Goal: Task Accomplishment & Management: Manage account settings

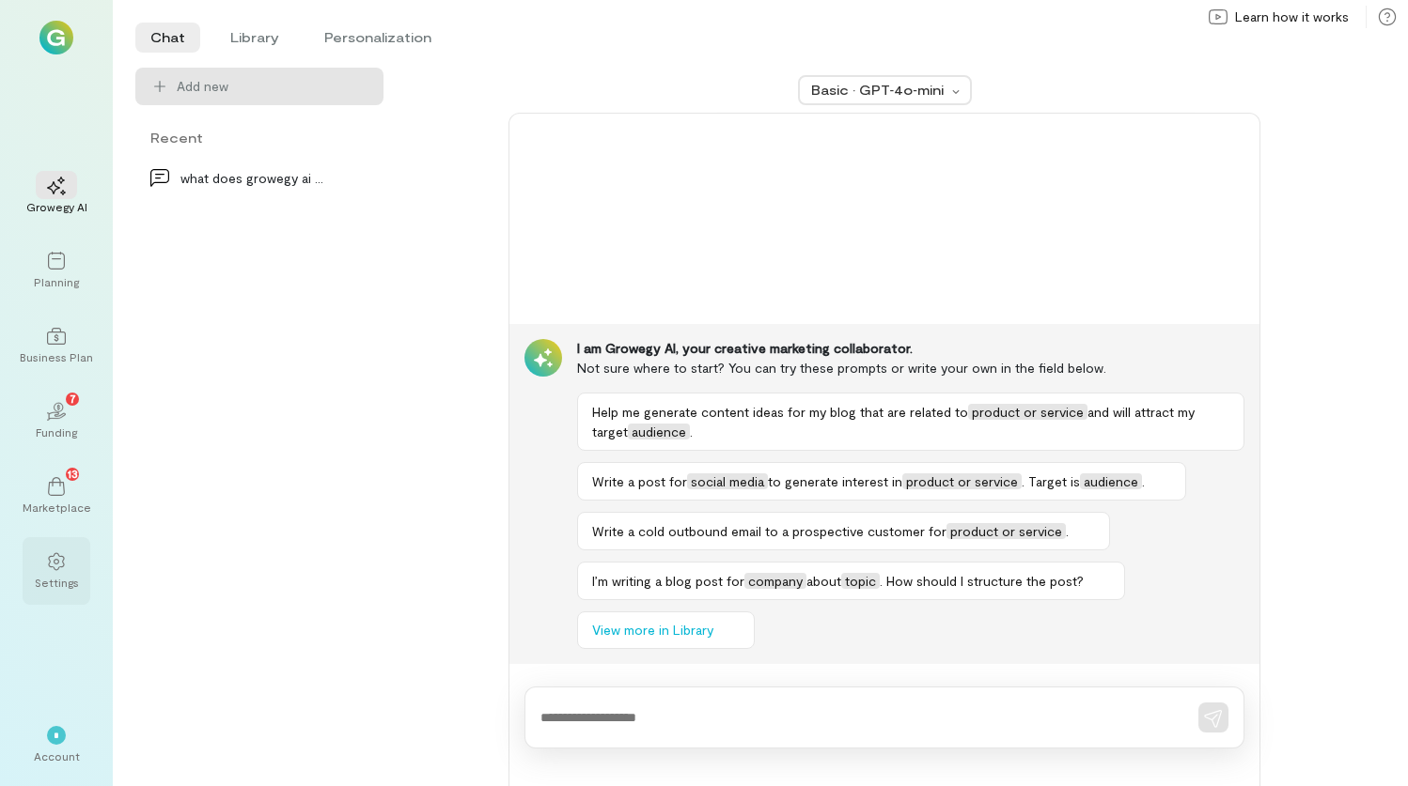
click at [63, 559] on icon at bounding box center [56, 562] width 16 height 18
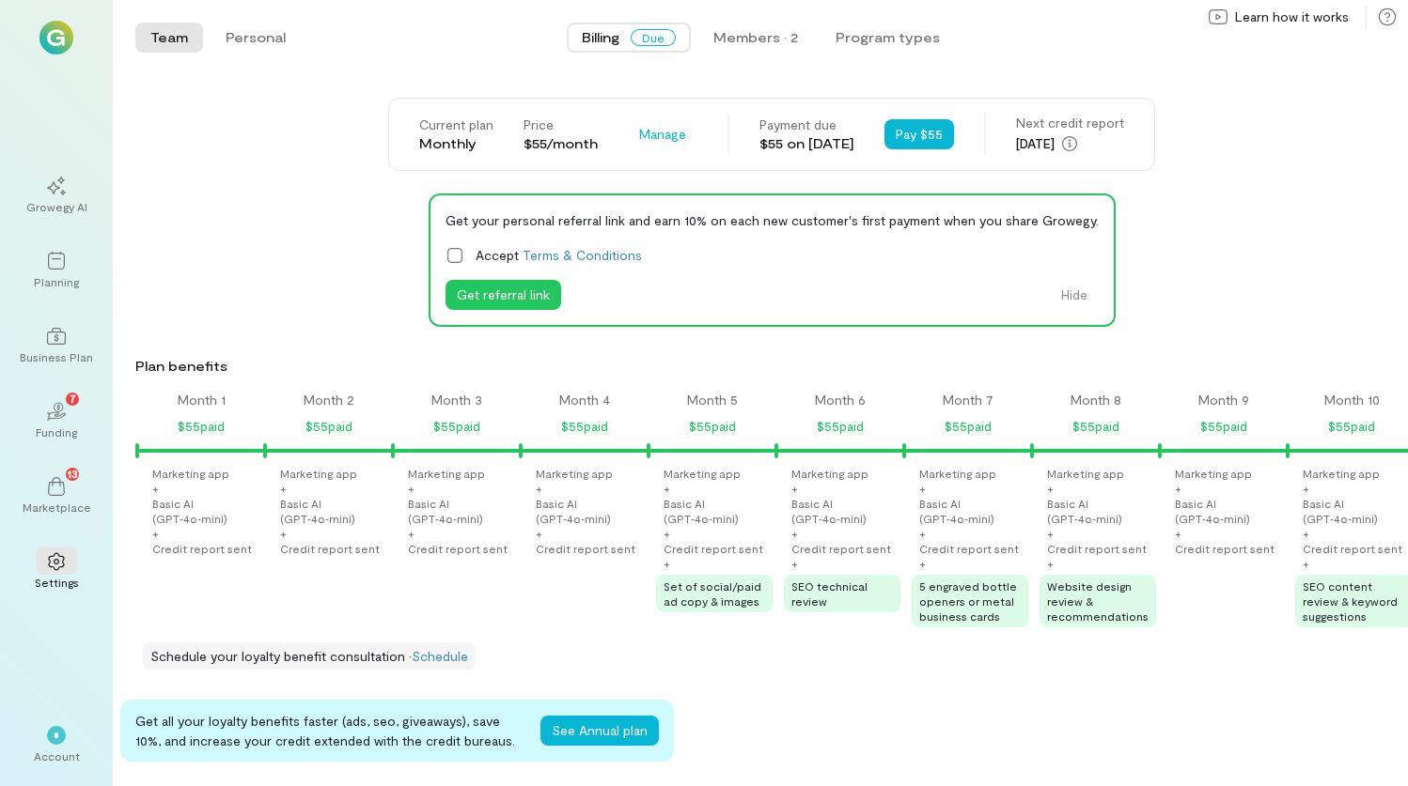
scroll to position [0, 1929]
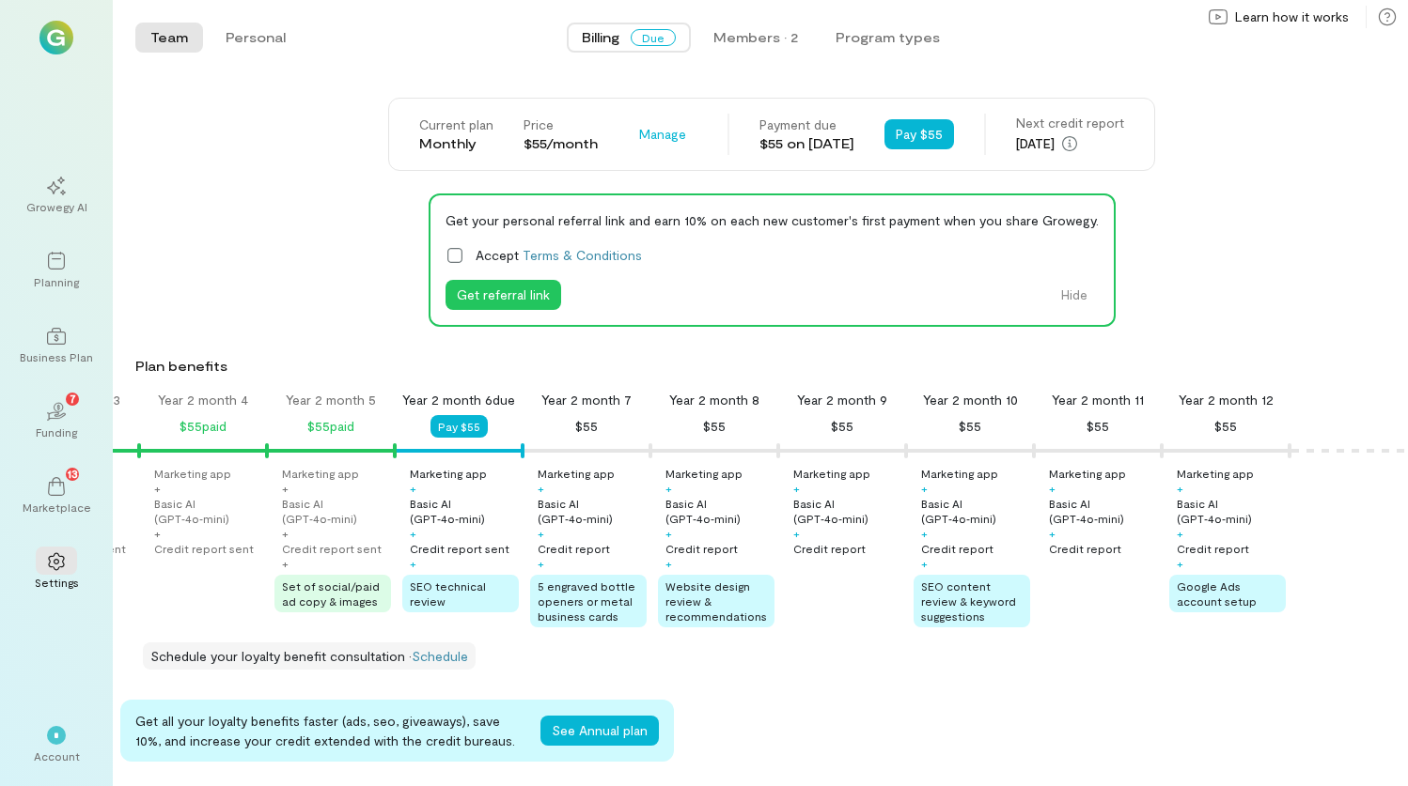
click at [597, 44] on span "Billing" at bounding box center [601, 37] width 38 height 19
click at [656, 40] on span "Due" at bounding box center [653, 37] width 45 height 17
click at [928, 136] on button "Pay $55" at bounding box center [919, 134] width 70 height 30
